Goal: Task Accomplishment & Management: Use online tool/utility

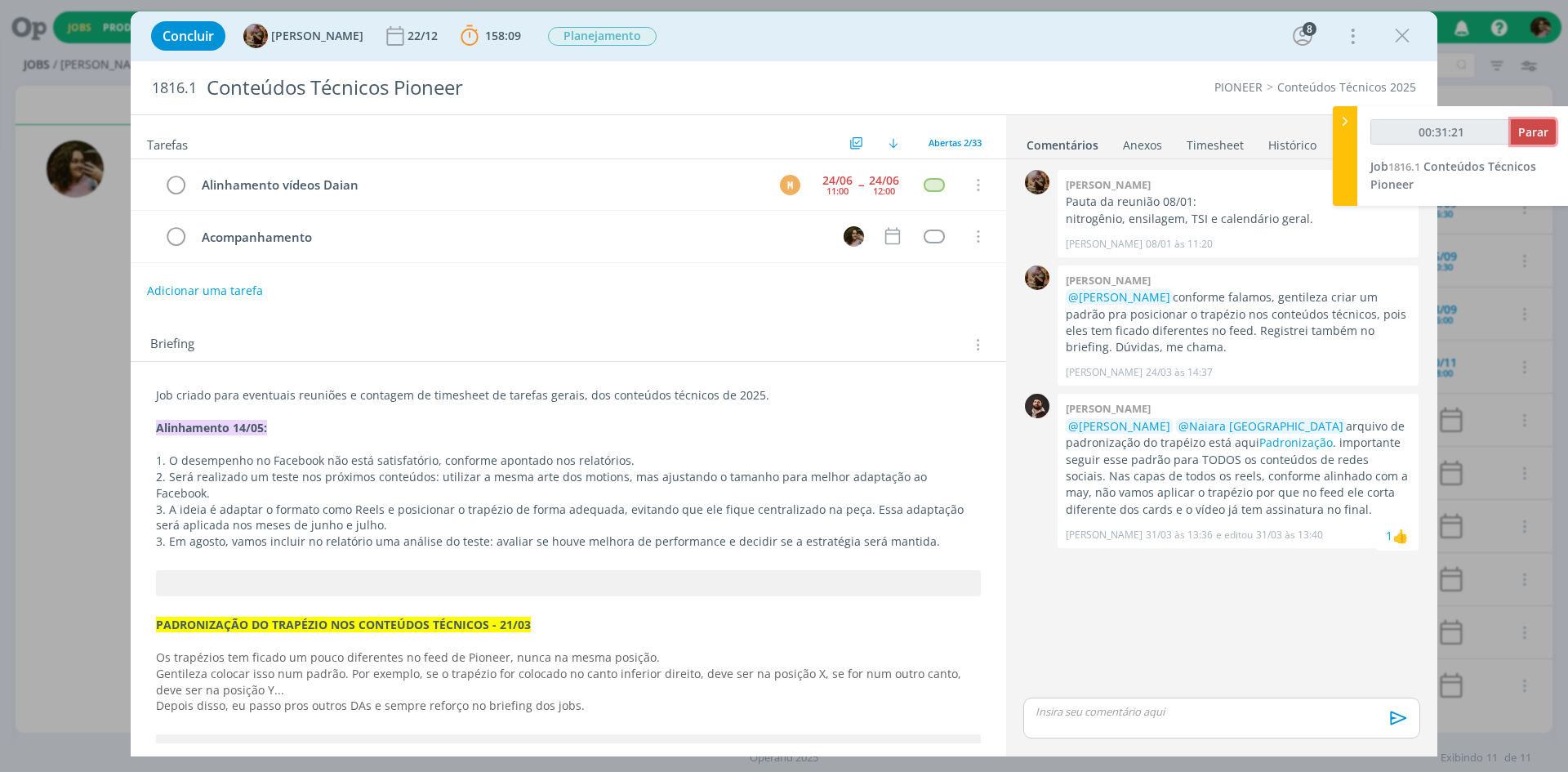
click at [1533, 136] on span "Parar" at bounding box center [1533, 132] width 30 height 16
type input "00:32:00"
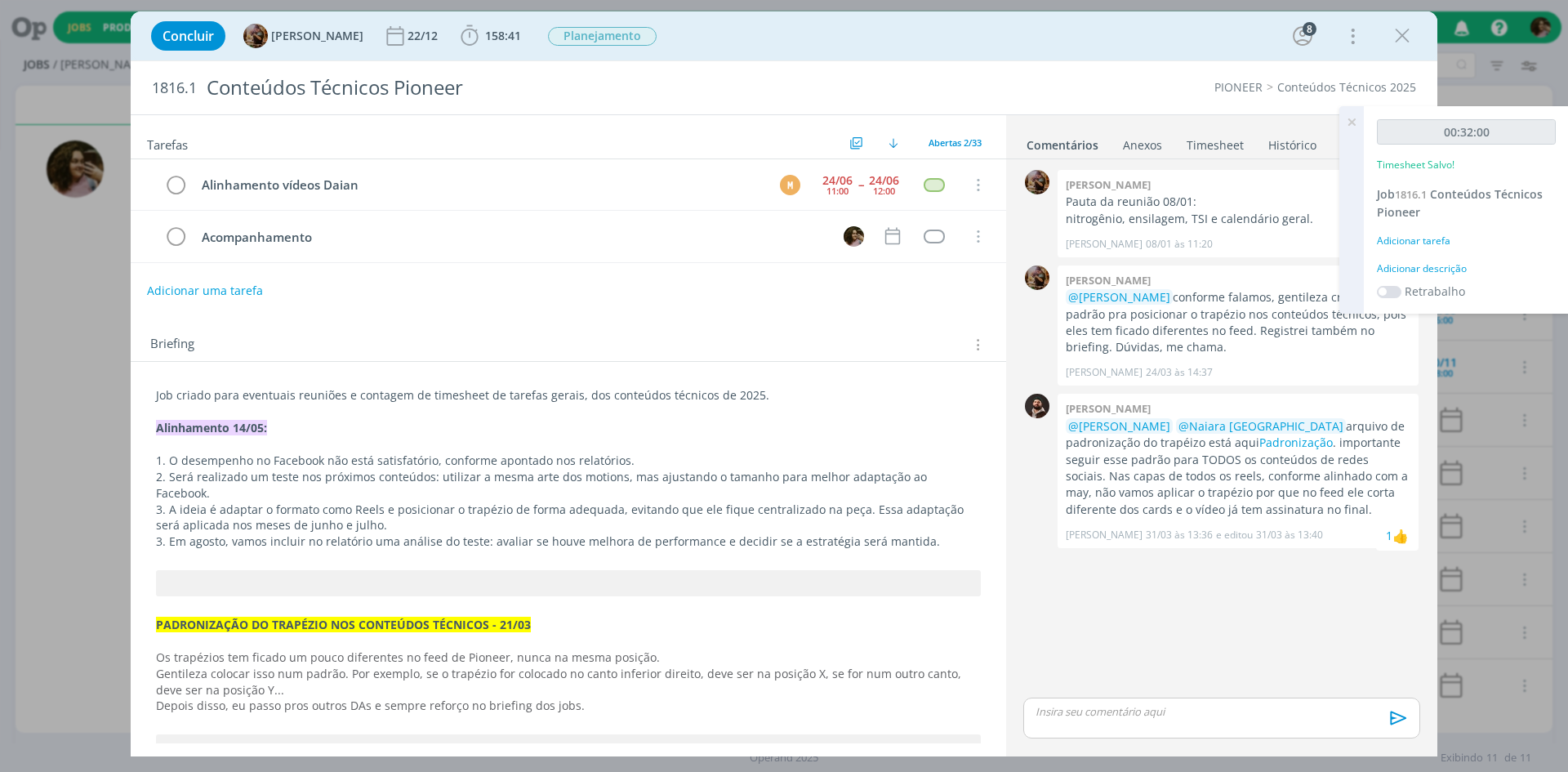
click at [1433, 270] on div "Adicionar descrição" at bounding box center [1467, 269] width 179 height 15
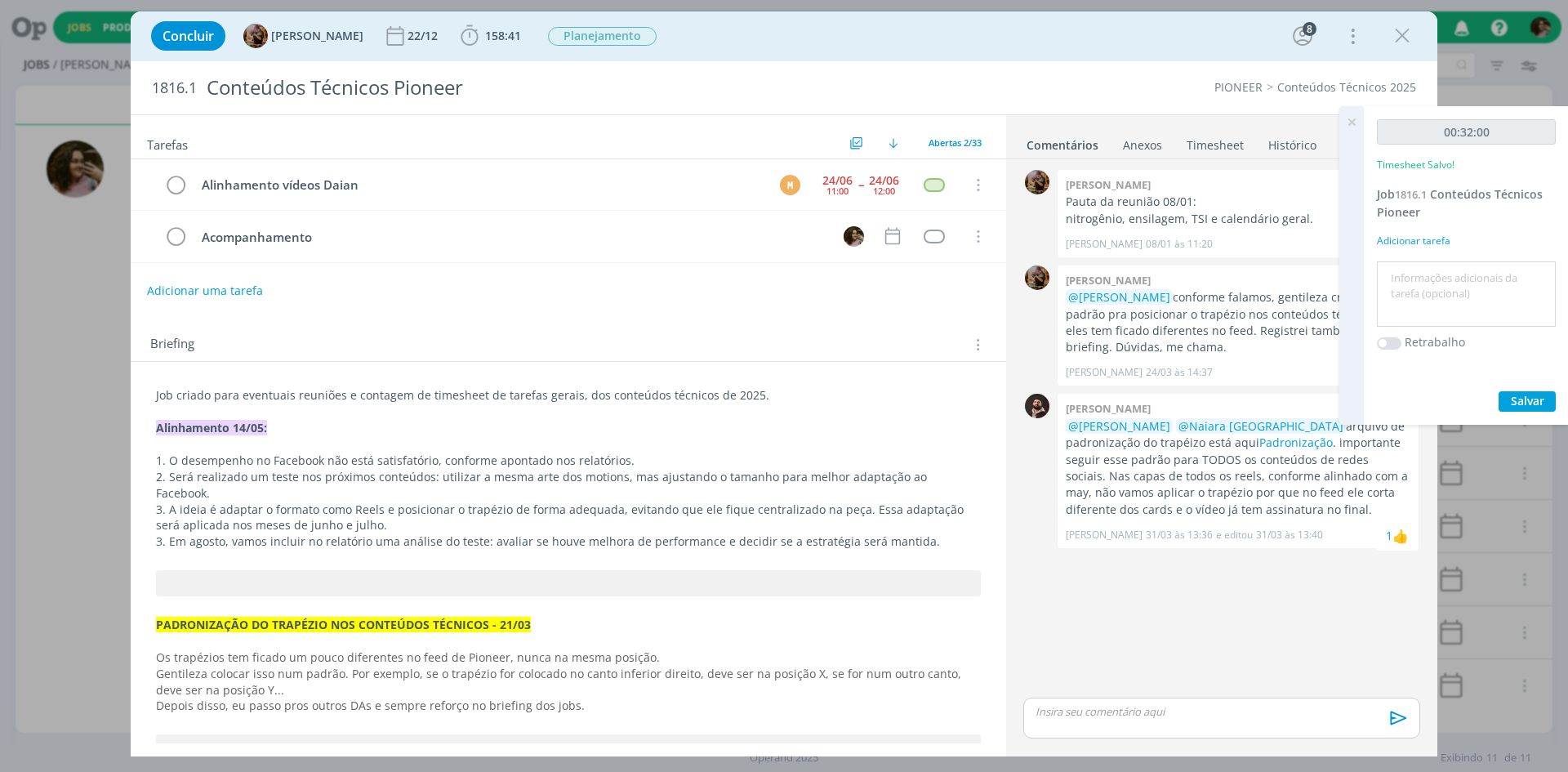
click at [1436, 283] on textarea at bounding box center [1467, 294] width 171 height 58
type textarea "Monitoramento de publicações"
click at [1513, 402] on span "Salvar" at bounding box center [1528, 400] width 34 height 16
click at [1358, 118] on icon at bounding box center [1352, 122] width 30 height 32
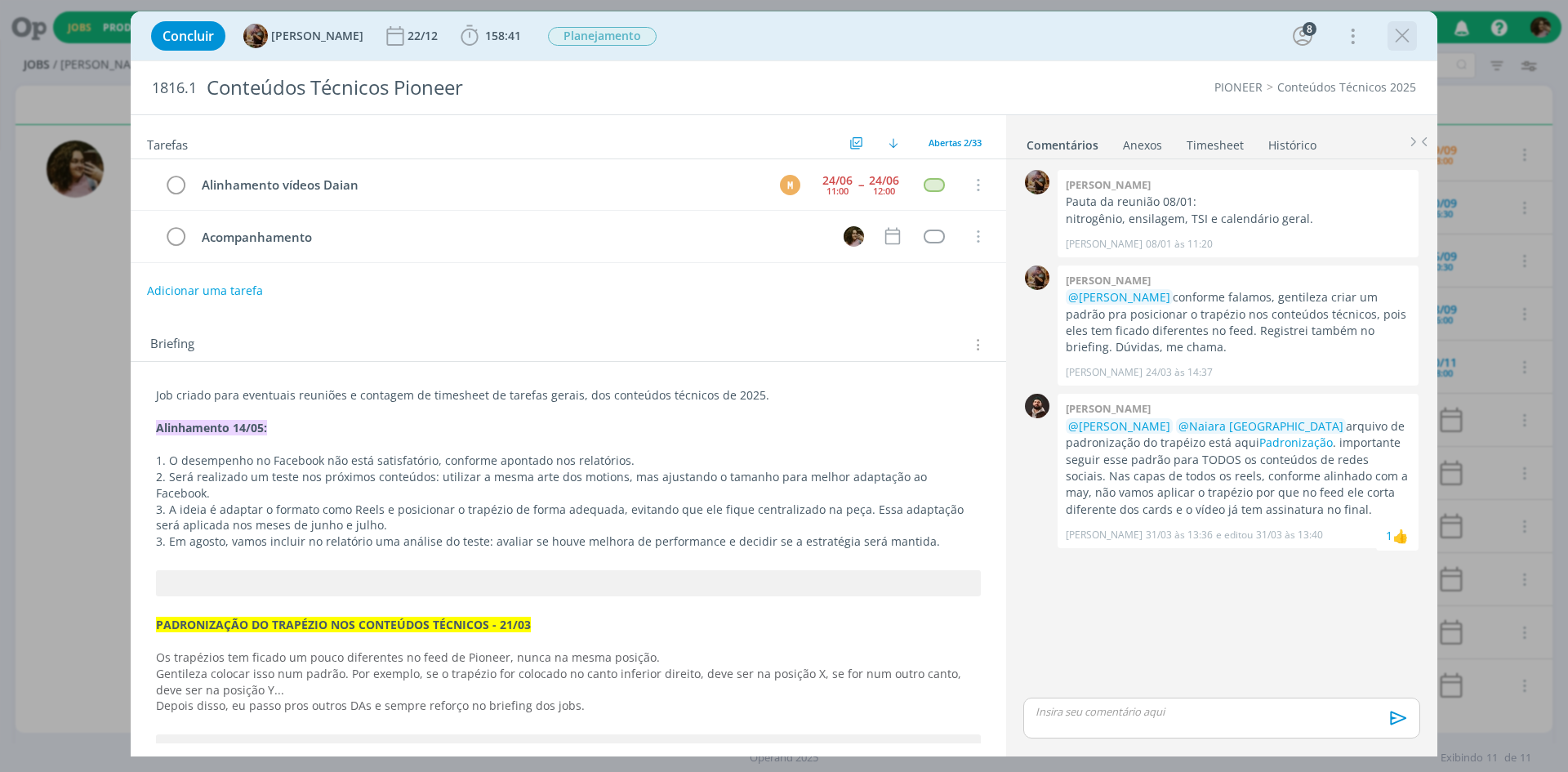
click at [1399, 42] on icon "dialog" at bounding box center [1403, 36] width 25 height 25
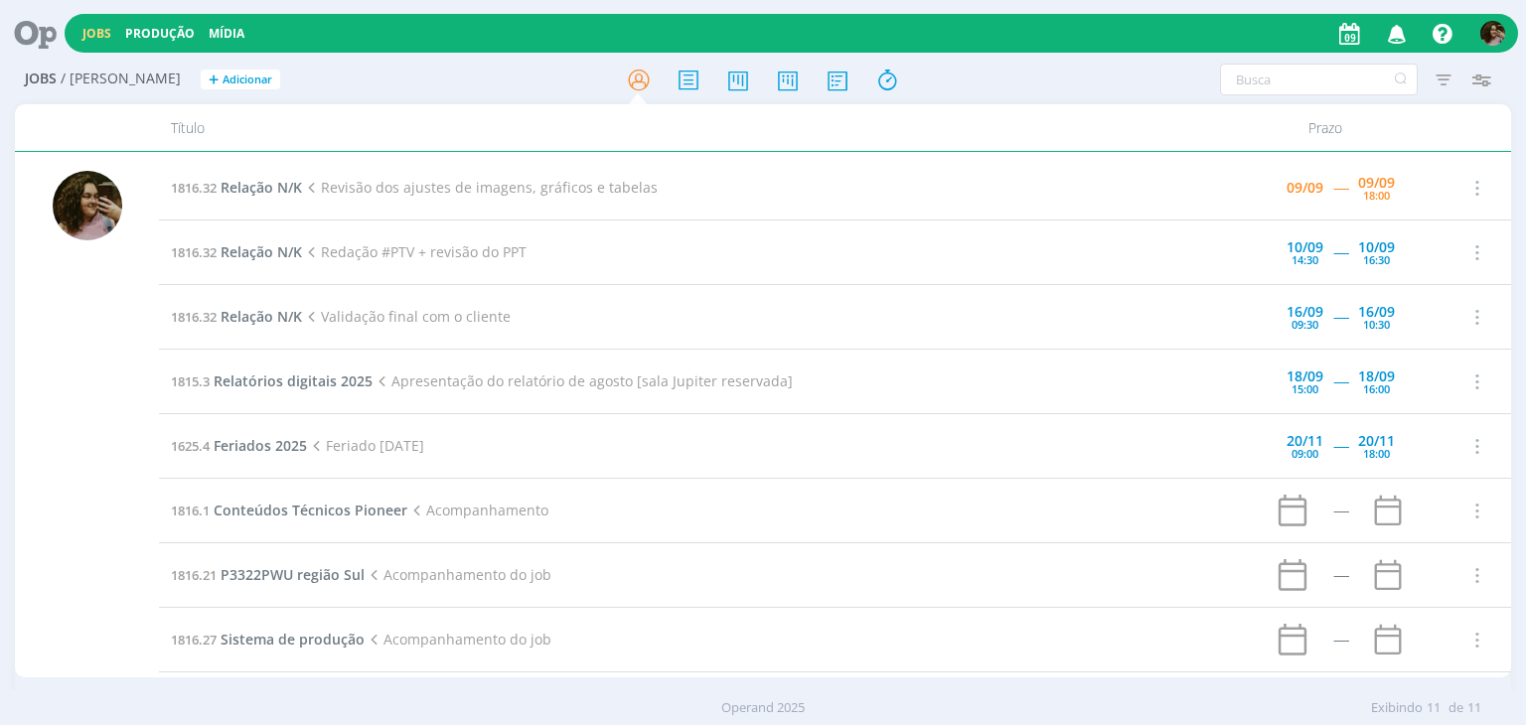
click at [938, 602] on td "1816.21 P3322PWU região Sul Acompanhamento do job" at bounding box center [700, 575] width 1082 height 65
drag, startPoint x: 253, startPoint y: 396, endPoint x: 266, endPoint y: 382, distance: 19.0
click at [256, 390] on td "1815.3 Relatórios digitais 2025 Apresentação do relatório de agosto [sala Jupit…" at bounding box center [700, 382] width 1082 height 65
click at [262, 502] on span "Conteúdos Técnicos Pioneer" at bounding box center [311, 510] width 194 height 19
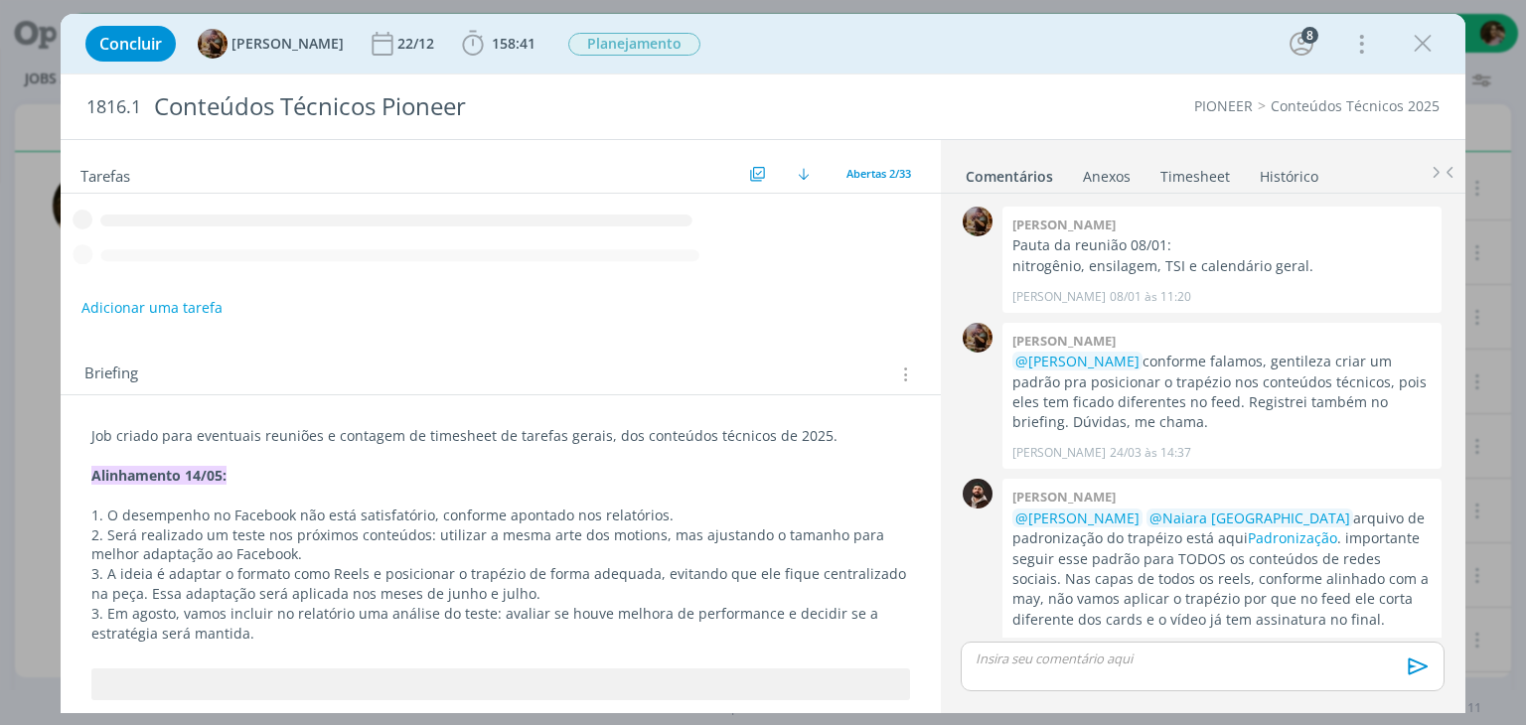
scroll to position [32, 0]
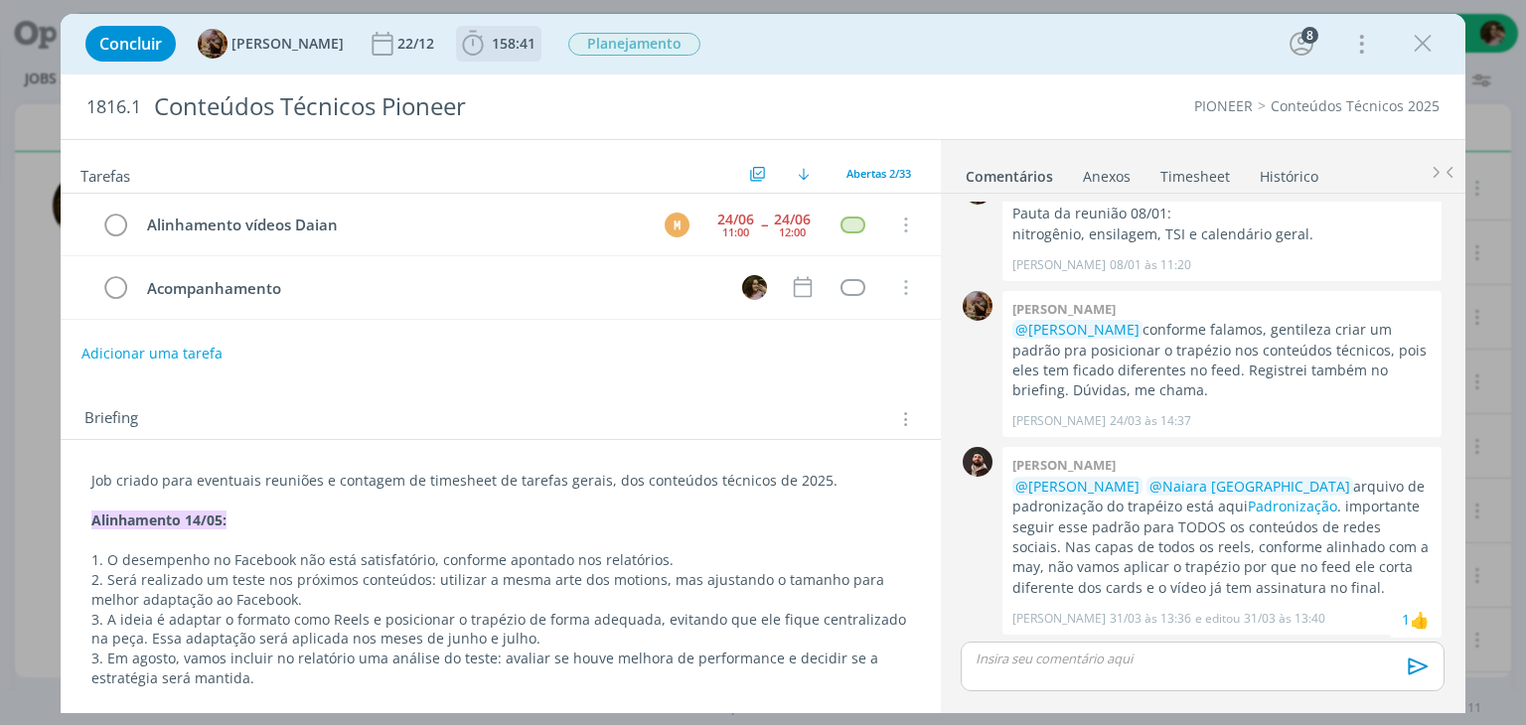
click at [514, 49] on span "158:41" at bounding box center [514, 43] width 44 height 19
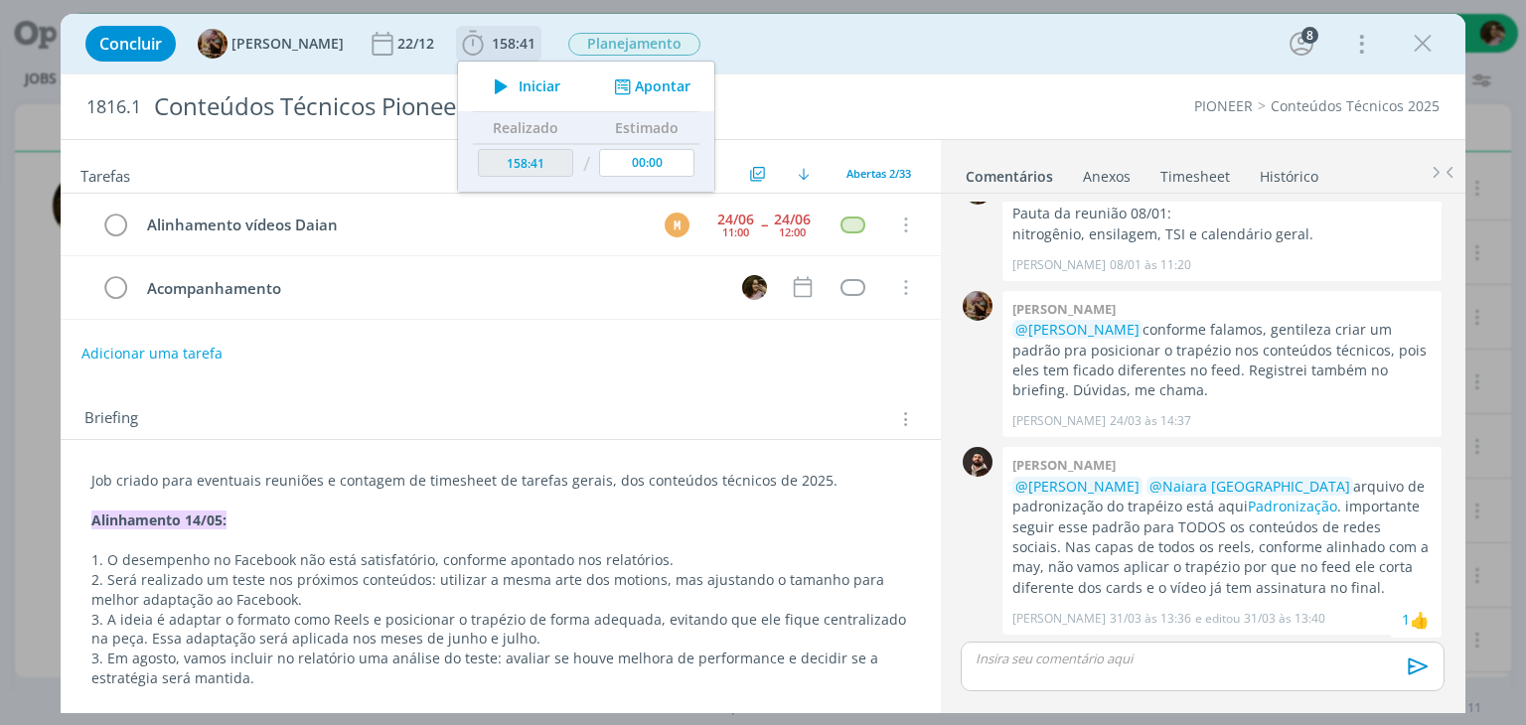
click at [519, 92] on icon "dialog" at bounding box center [501, 87] width 35 height 26
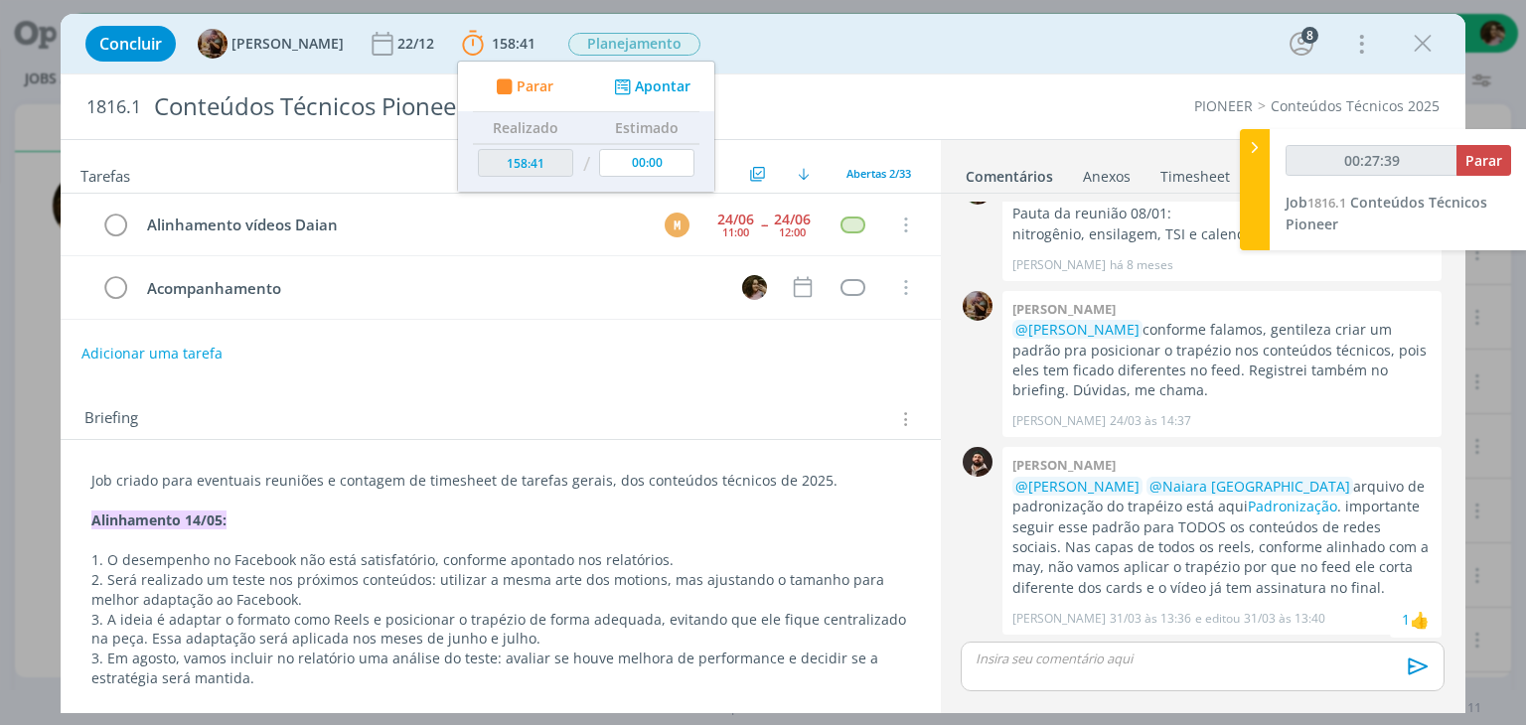
type input "00:28:14"
